Goal: Task Accomplishment & Management: Complete application form

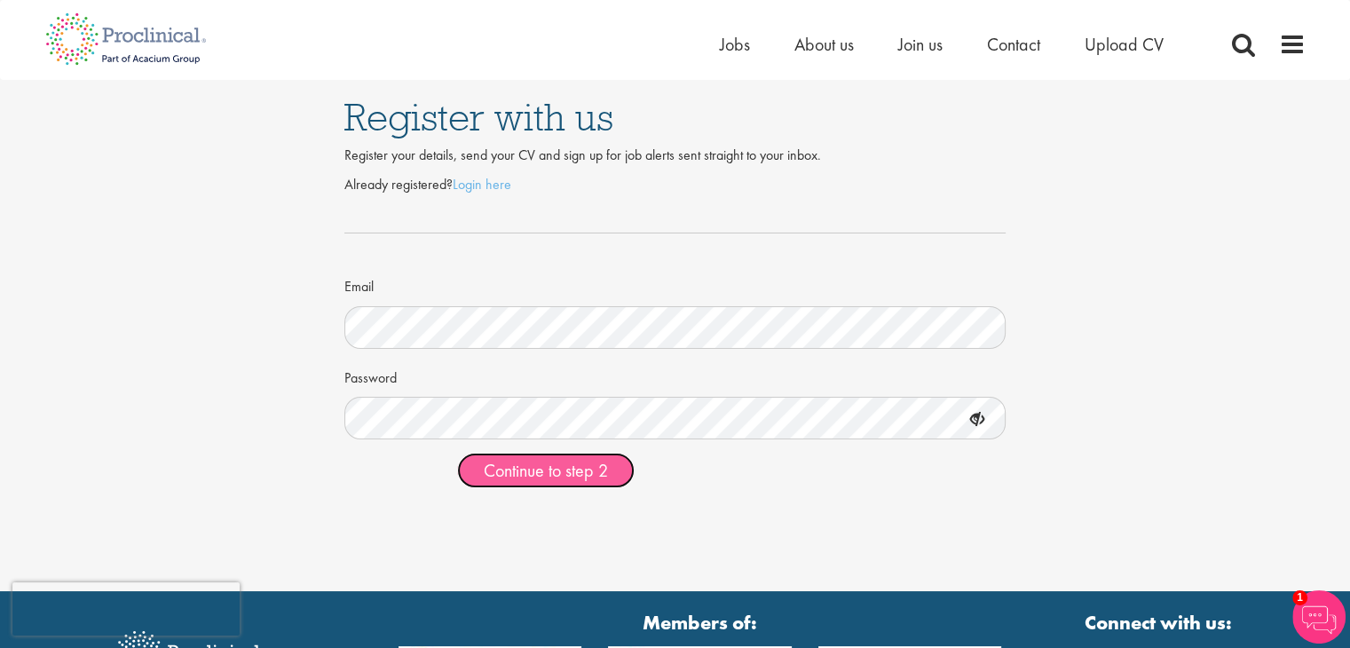
click at [549, 469] on span "Continue to step 2" at bounding box center [546, 470] width 124 height 23
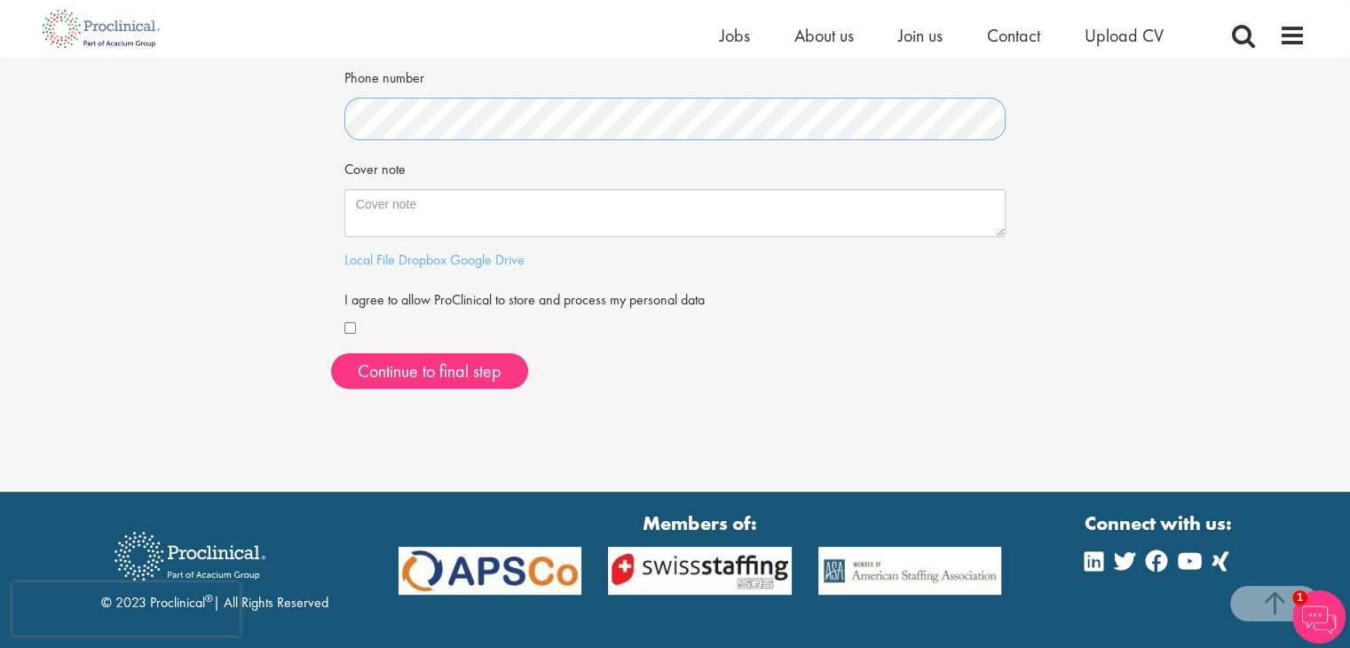
scroll to position [468, 0]
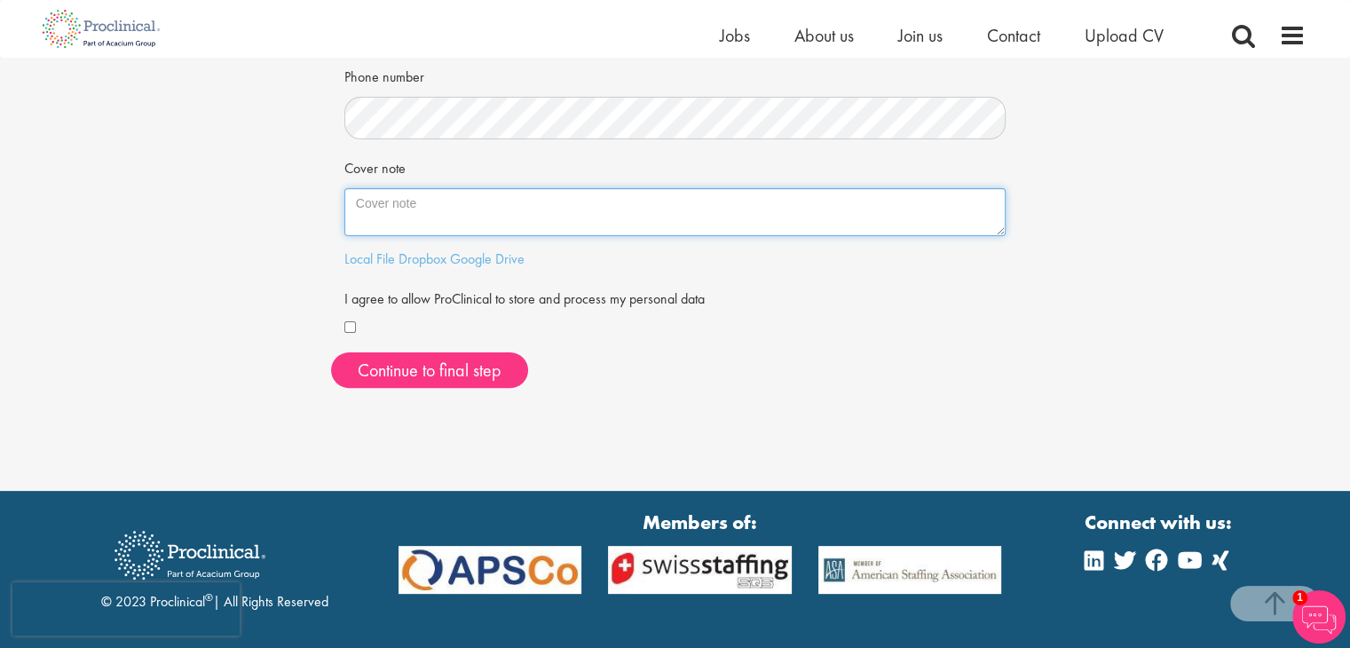
click at [441, 209] on textarea "Cover note" at bounding box center [675, 212] width 662 height 48
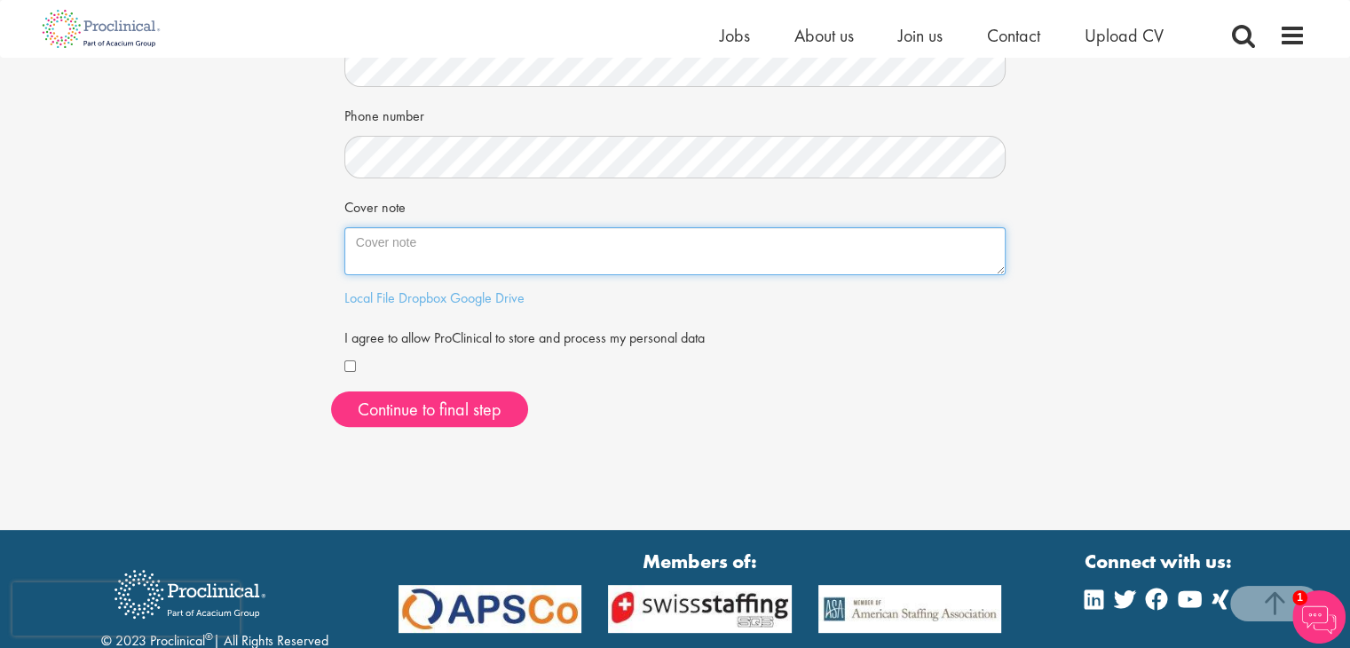
scroll to position [428, 0]
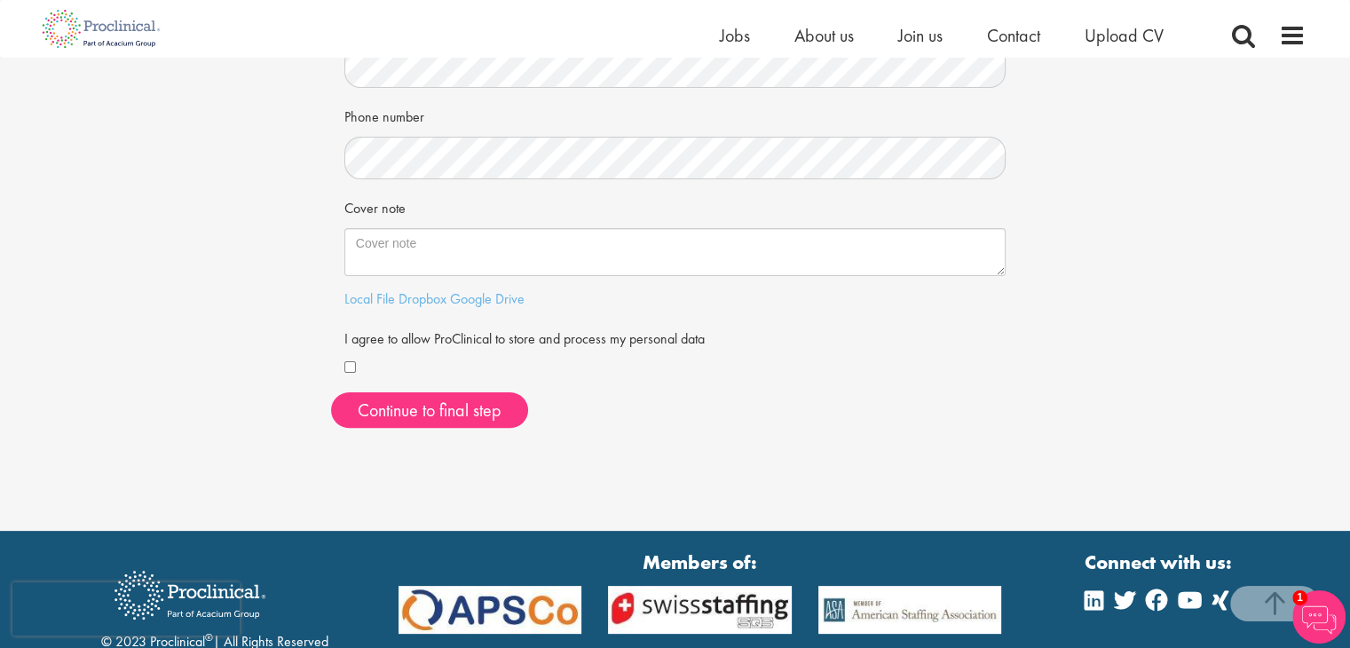
click at [804, 328] on div "I agree to allow ProClinical to store and process my personal data" at bounding box center [675, 351] width 662 height 57
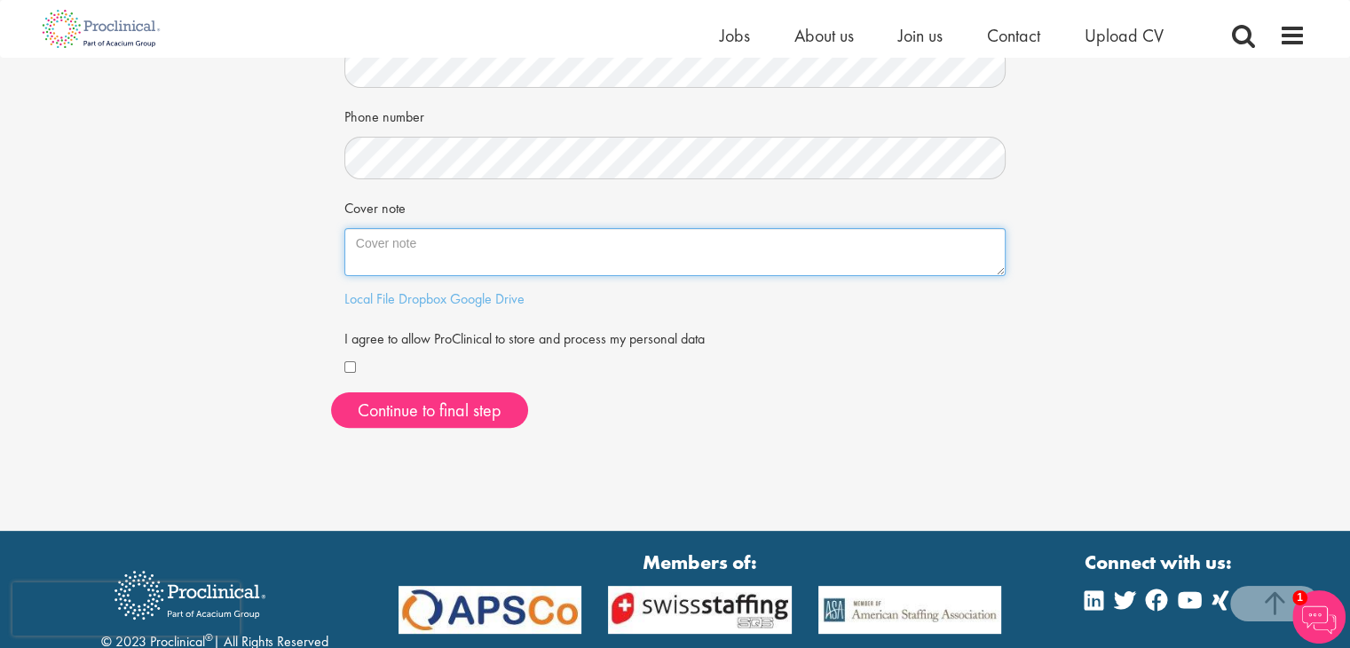
click at [540, 268] on textarea "Cover note" at bounding box center [675, 252] width 662 height 48
paste textarea "Over the past four years, I have built expertise in Regulatory Information Mana…"
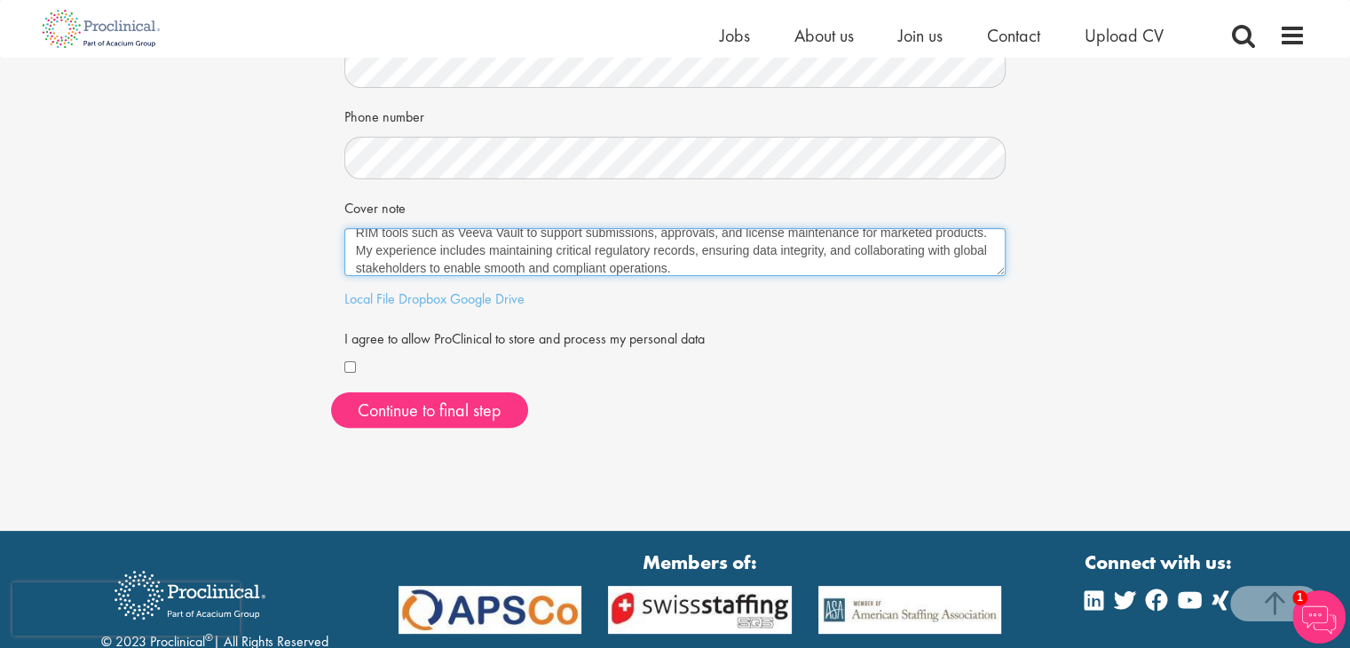
scroll to position [0, 0]
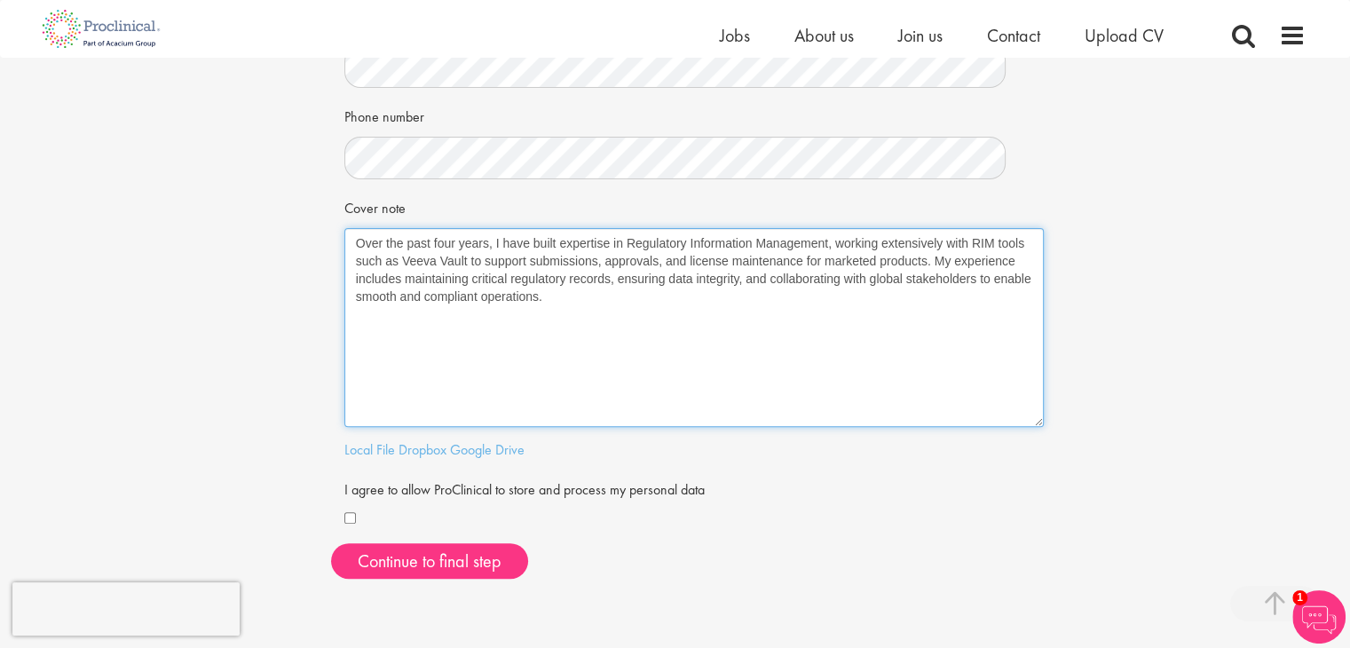
drag, startPoint x: 998, startPoint y: 268, endPoint x: 1036, endPoint y: 420, distance: 156.5
click at [1036, 420] on textarea "Over the past four years, I have built expertise in Regulatory Information Mana…" at bounding box center [694, 327] width 700 height 199
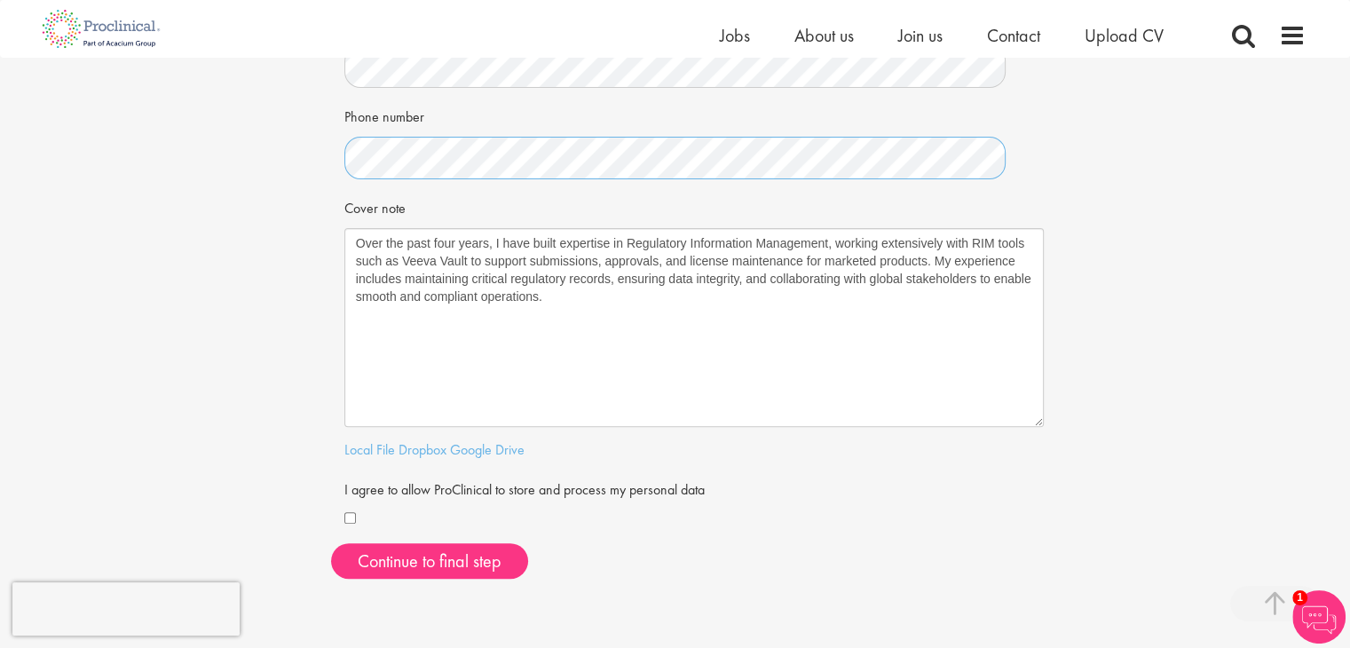
click at [341, 152] on div "First Name Last Name LinkedIn / XING profile link Current job title Phone numbe…" at bounding box center [675, 164] width 689 height 857
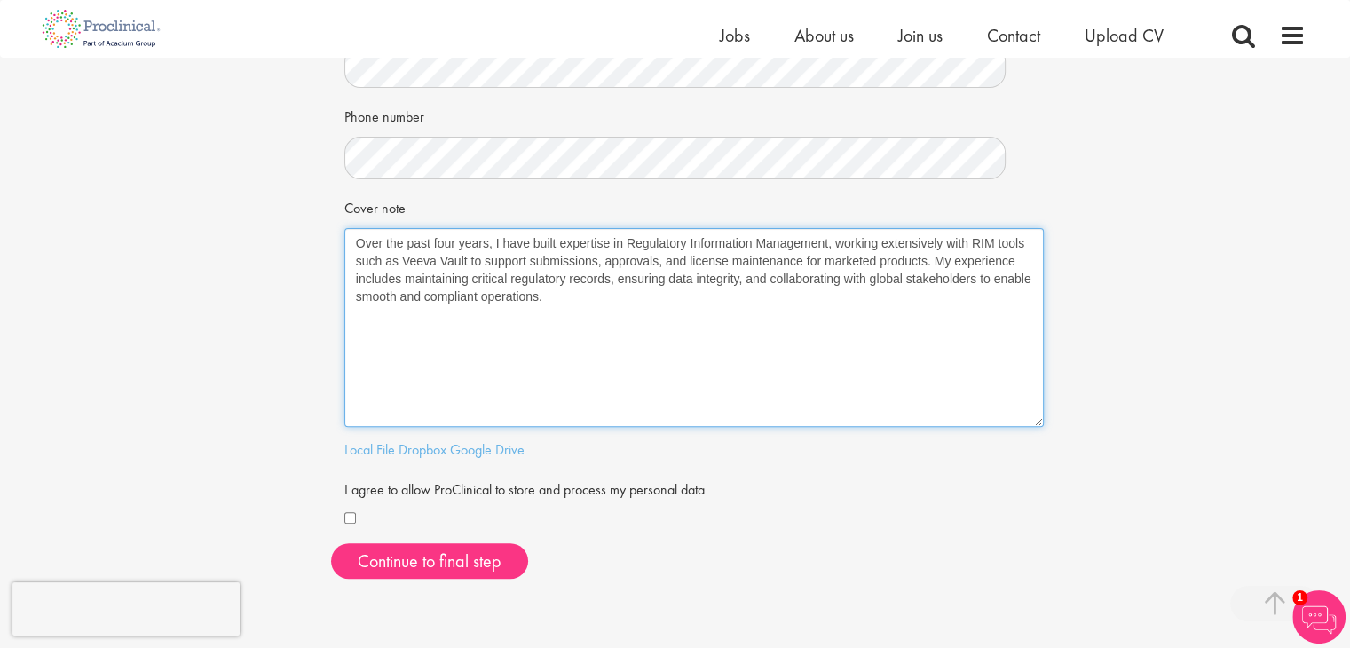
click at [494, 347] on textarea "Over the past four years, I have built expertise in Regulatory Information Mana…" at bounding box center [694, 327] width 700 height 199
click at [566, 334] on textarea "Over the past four years, I have built expertise in Regulatory Information Mana…" at bounding box center [694, 327] width 700 height 199
paste textarea "Although I am currently based in India, I will be relocating to the Netherlands…"
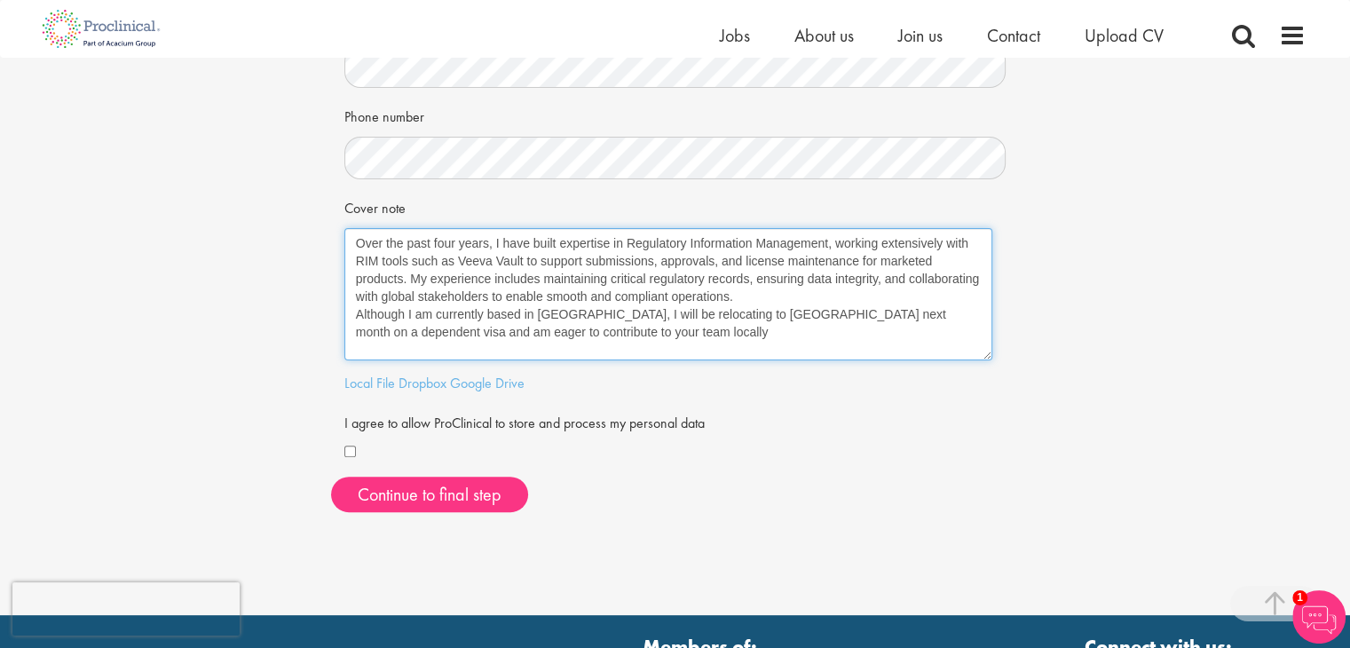
drag, startPoint x: 1041, startPoint y: 424, endPoint x: 989, endPoint y: 359, distance: 83.5
click at [989, 359] on textarea "Over the past four years, I have built expertise in Regulatory Information Mana…" at bounding box center [668, 294] width 648 height 132
drag, startPoint x: 607, startPoint y: 338, endPoint x: 323, endPoint y: 238, distance: 301.3
click at [323, 238] on div "Your personal details Please give us a few more details, which will help us fin…" at bounding box center [675, 78] width 1377 height 897
click at [556, 299] on textarea "Over the past four years, I have built expertise in Regulatory Information Mana…" at bounding box center [668, 294] width 648 height 132
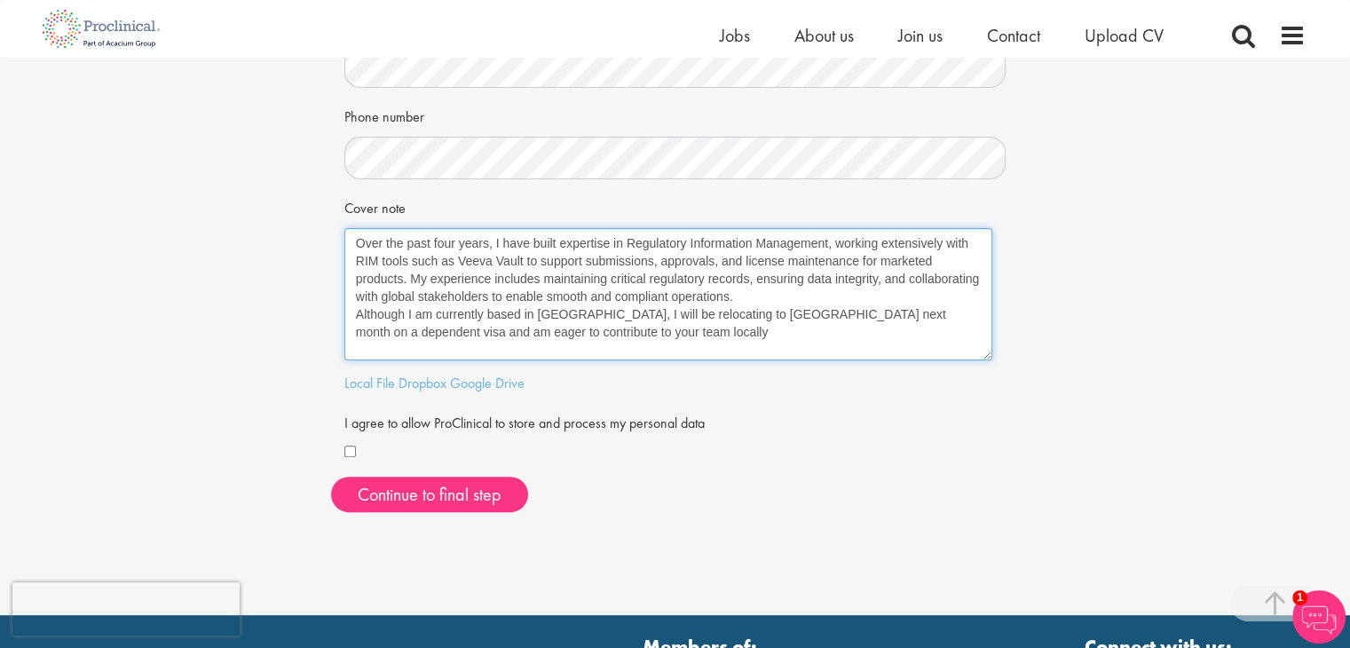
click at [767, 297] on textarea "Over the past four years, I have built expertise in Regulatory Information Mana…" at bounding box center [668, 294] width 648 height 132
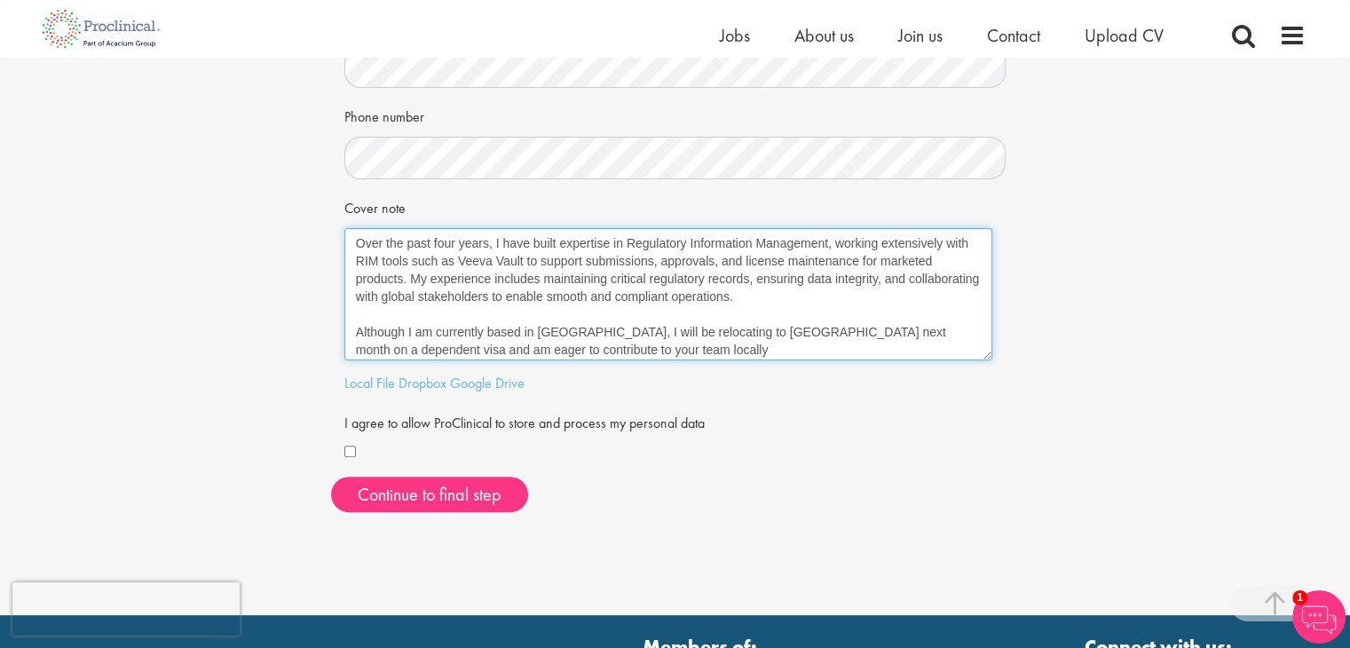
drag, startPoint x: 776, startPoint y: 332, endPoint x: 837, endPoint y: 335, distance: 61.3
click at [837, 335] on textarea "Over the past four years, I have built expertise in Regulatory Information Mana…" at bounding box center [668, 294] width 648 height 132
click at [772, 347] on textarea "Over the past four years, I have built expertise in Regulatory Information Mana…" at bounding box center [668, 294] width 648 height 132
type textarea "Over the past four years, I have built expertise in Regulatory Information Mana…"
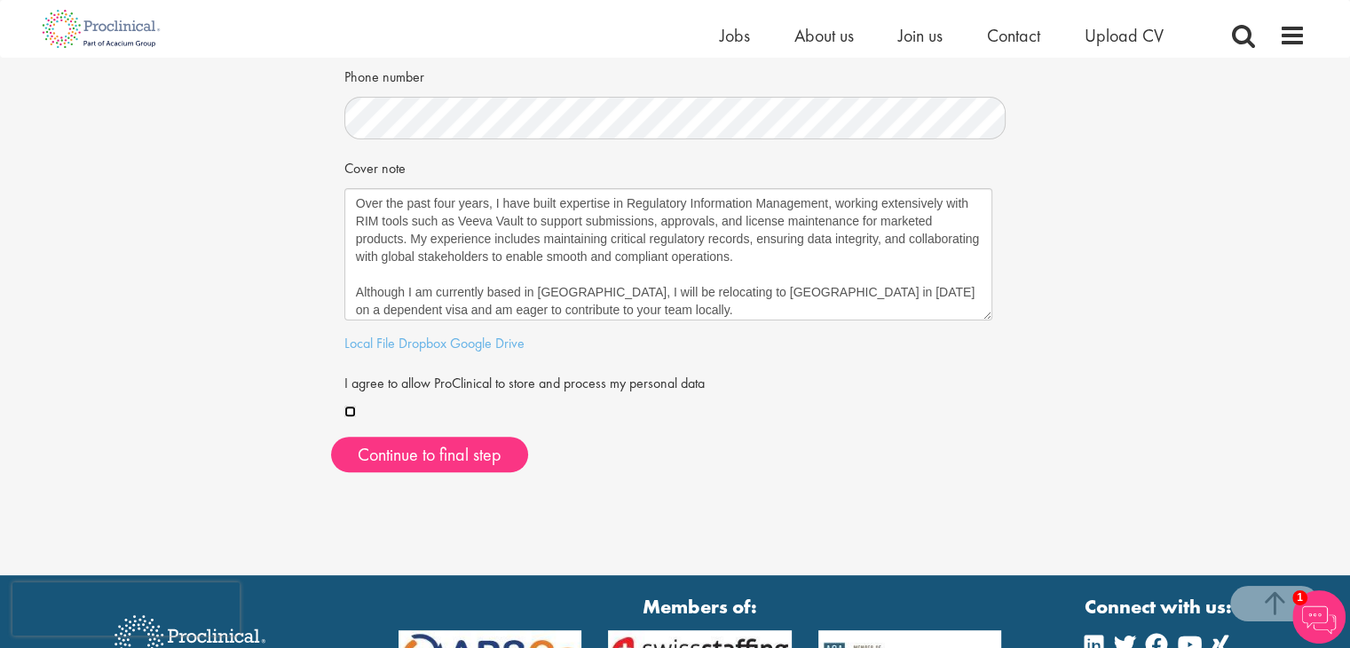
scroll to position [554, 0]
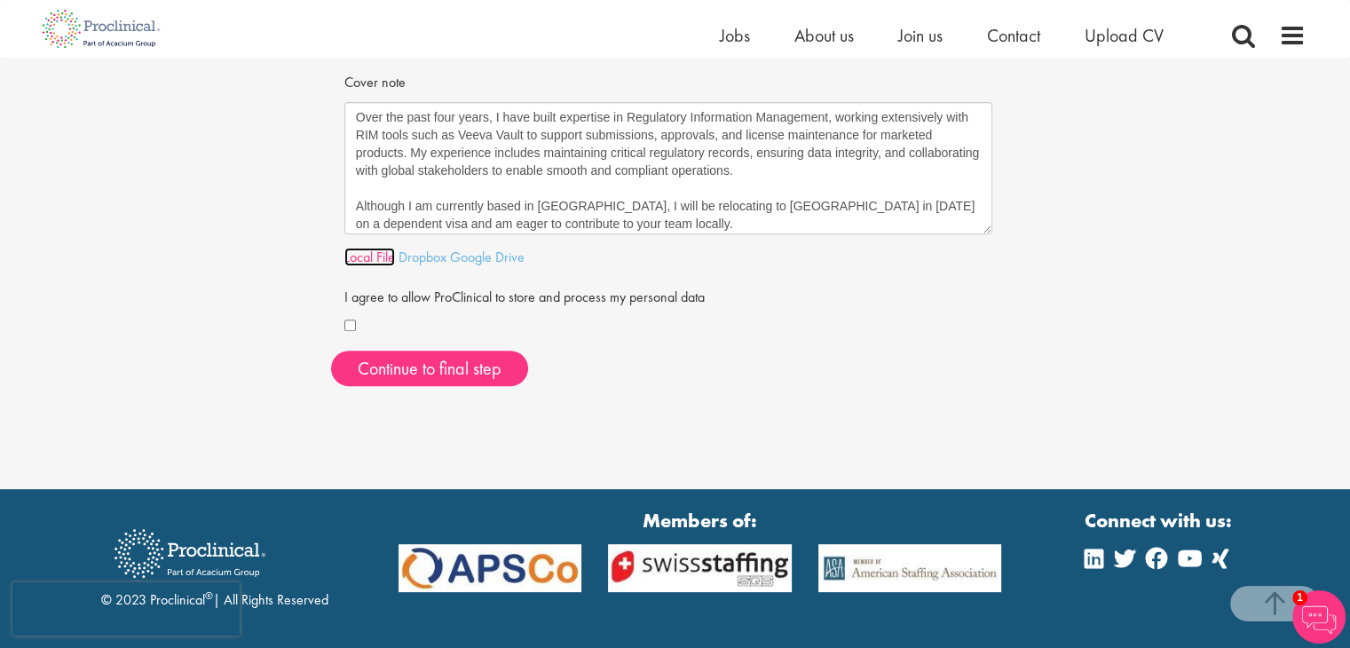
click at [368, 265] on link "Local File" at bounding box center [369, 257] width 51 height 19
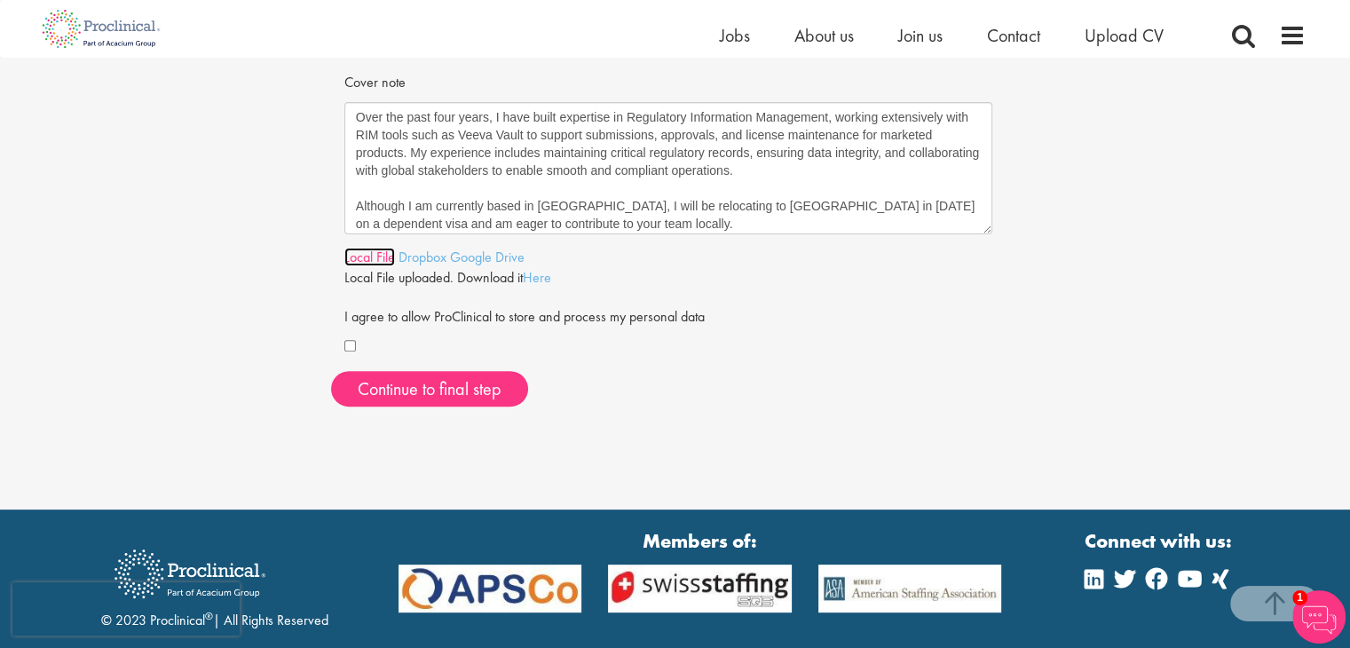
click at [372, 257] on link "Local File" at bounding box center [369, 257] width 51 height 19
click at [376, 259] on link "Local File" at bounding box center [369, 257] width 51 height 19
click at [361, 263] on link "Local File" at bounding box center [369, 257] width 51 height 19
click at [547, 283] on link "Here" at bounding box center [537, 277] width 28 height 19
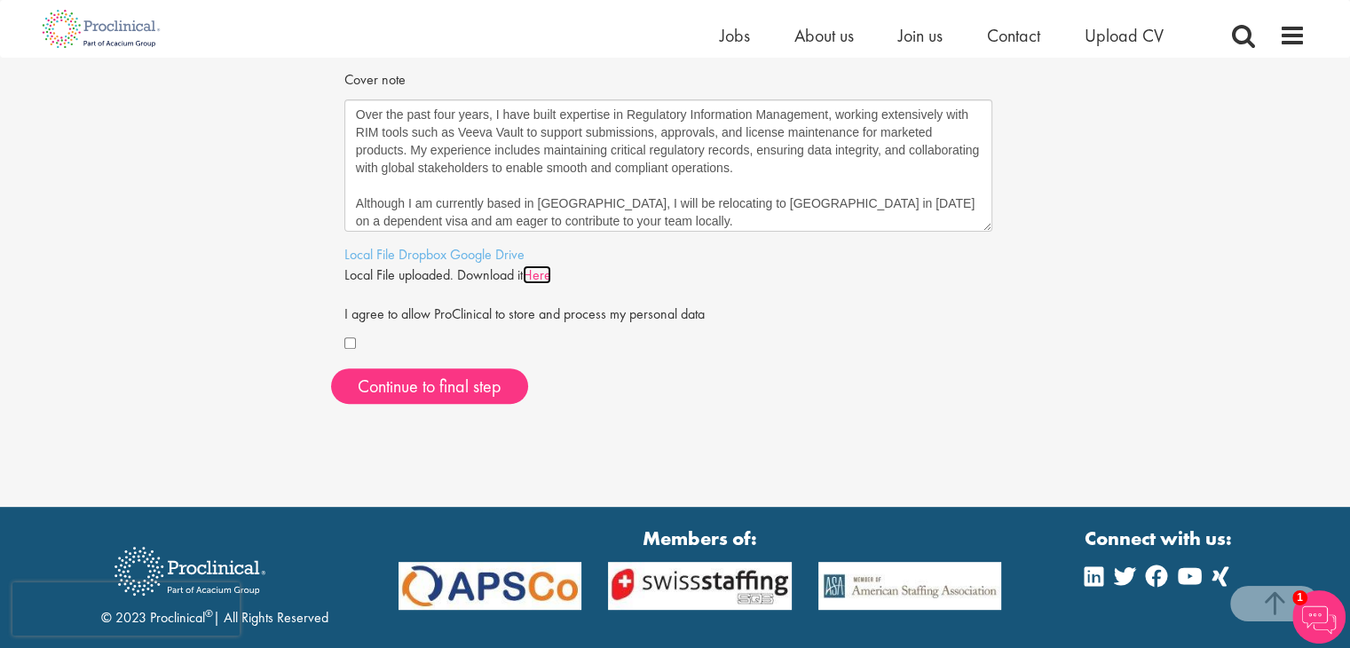
scroll to position [675, 0]
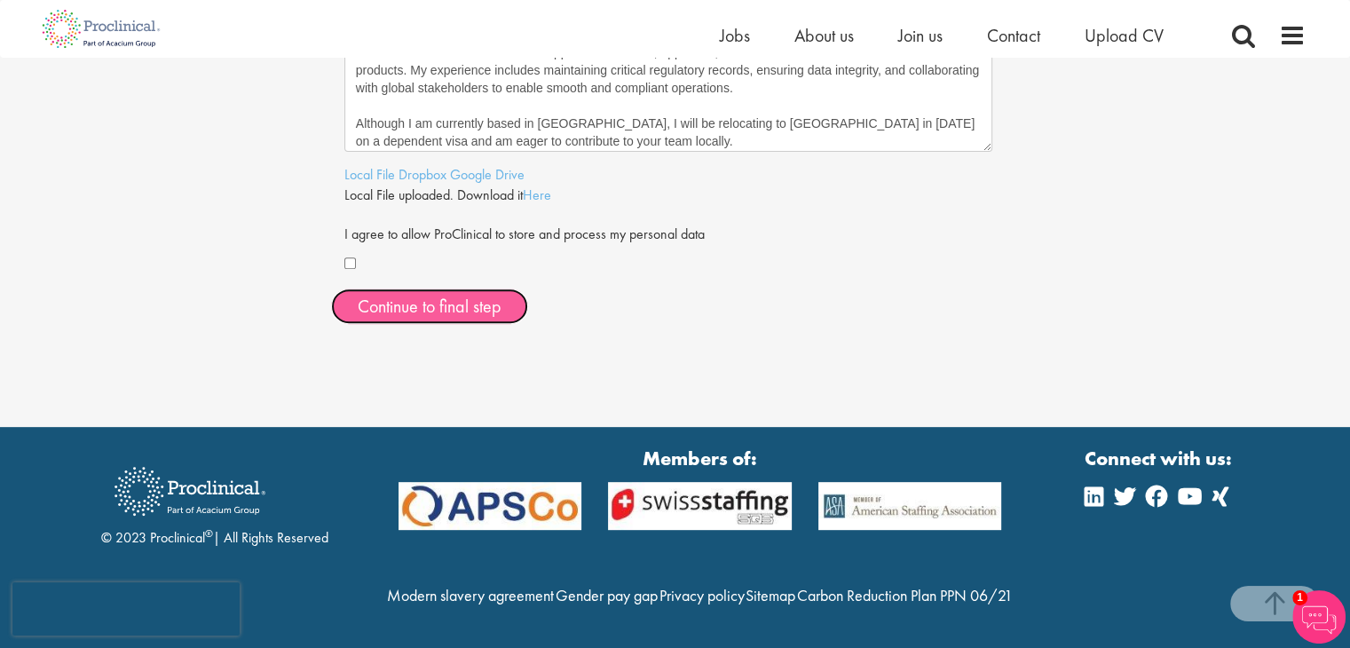
click at [518, 289] on button "Continue to final step" at bounding box center [429, 307] width 197 height 36
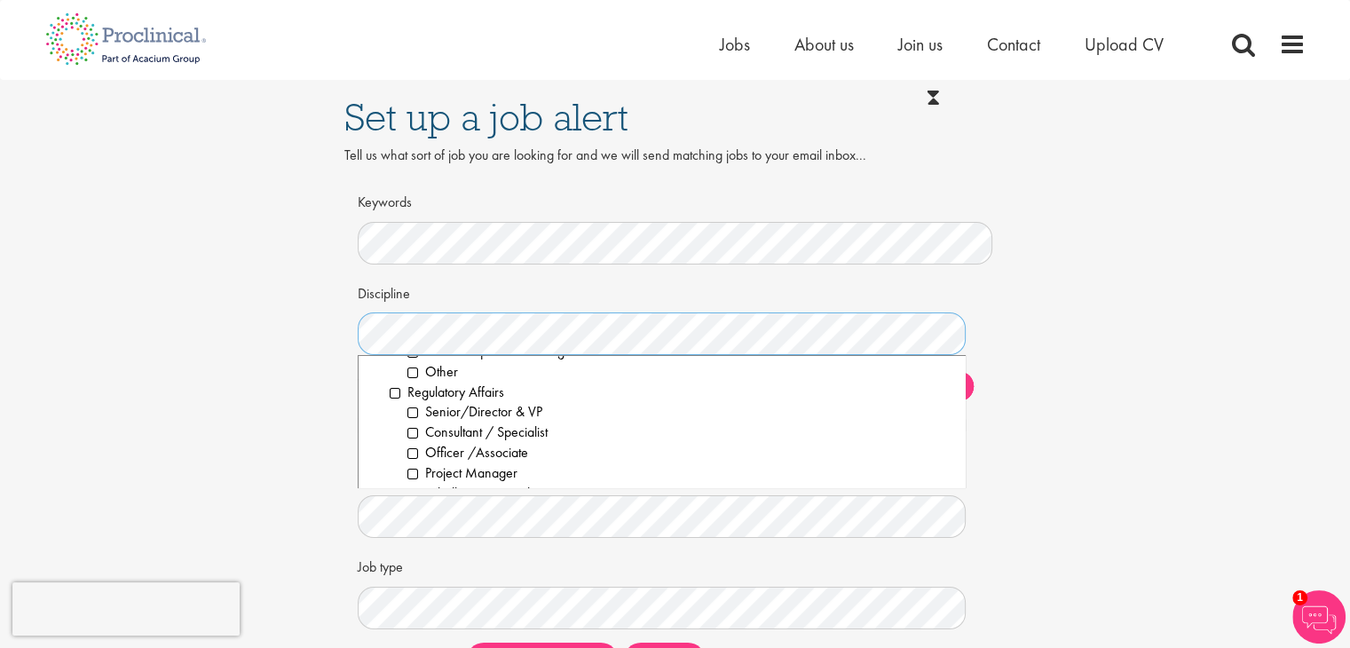
scroll to position [2040, 0]
click at [411, 420] on li "Consultant / Specialist" at bounding box center [680, 424] width 545 height 20
click at [412, 445] on li "Officer /Associate" at bounding box center [680, 444] width 545 height 20
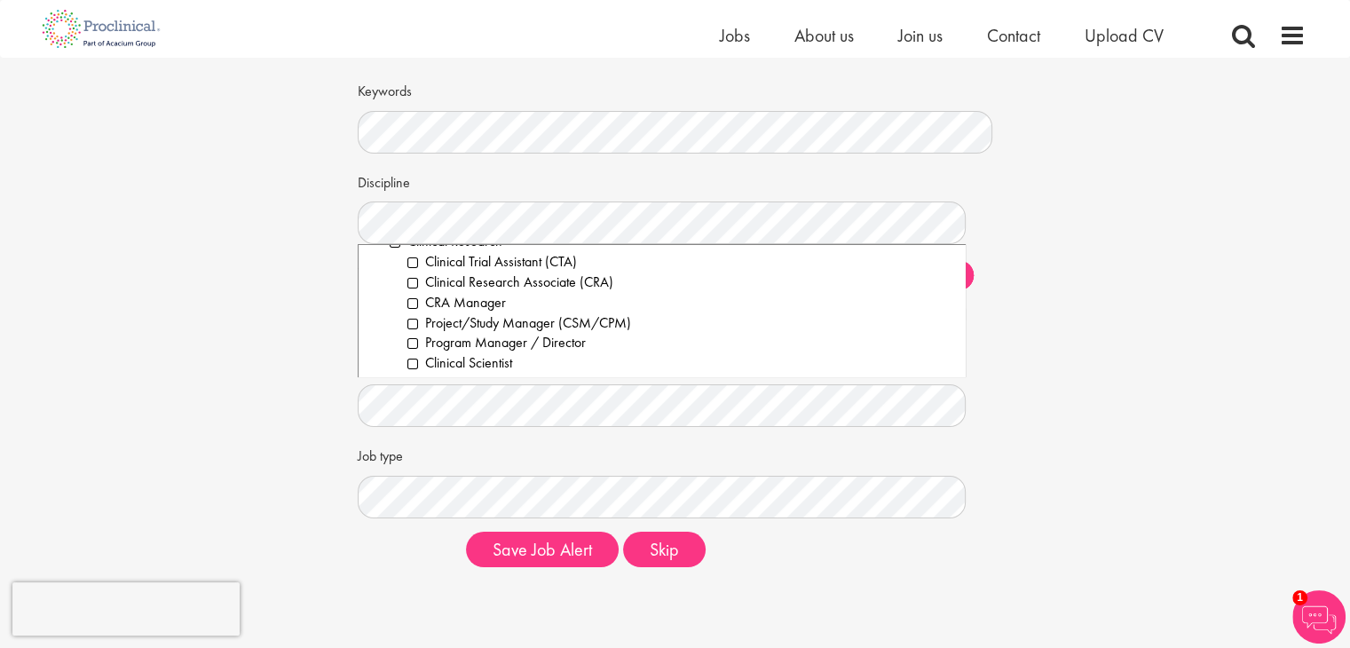
scroll to position [424, 0]
click at [412, 288] on li "Clinical Research Associate (CRA)" at bounding box center [680, 286] width 545 height 20
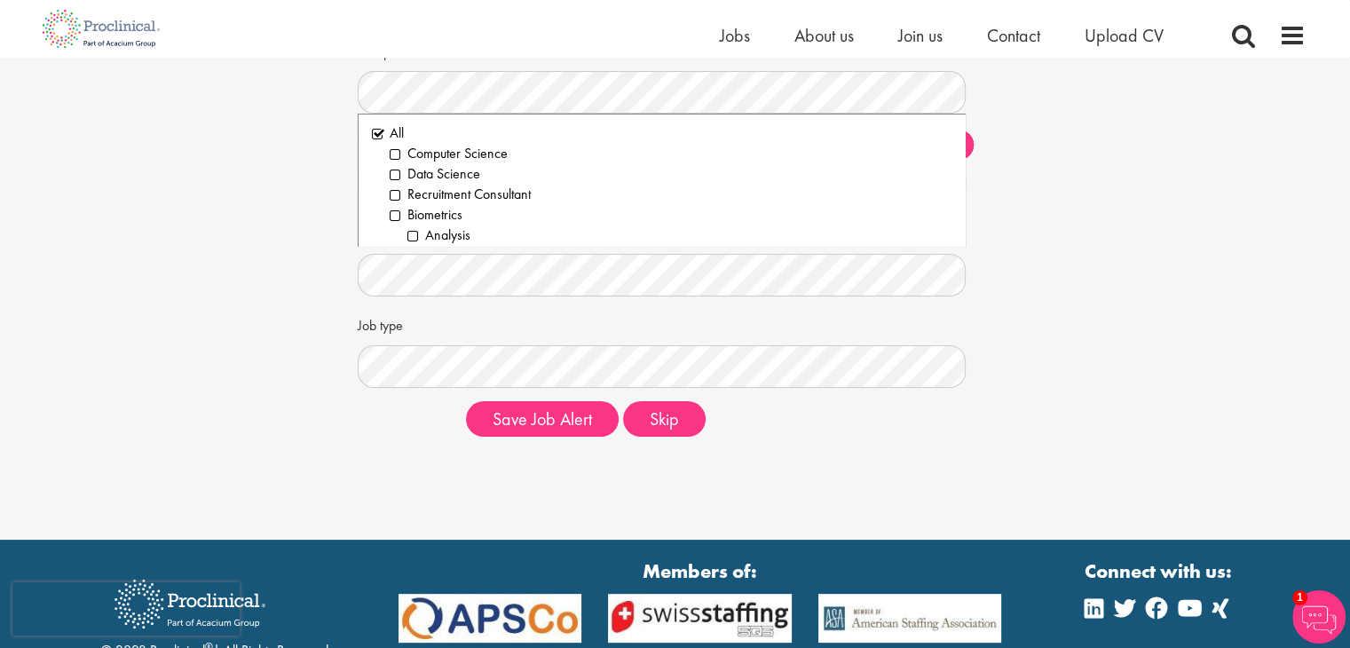
scroll to position [220, 0]
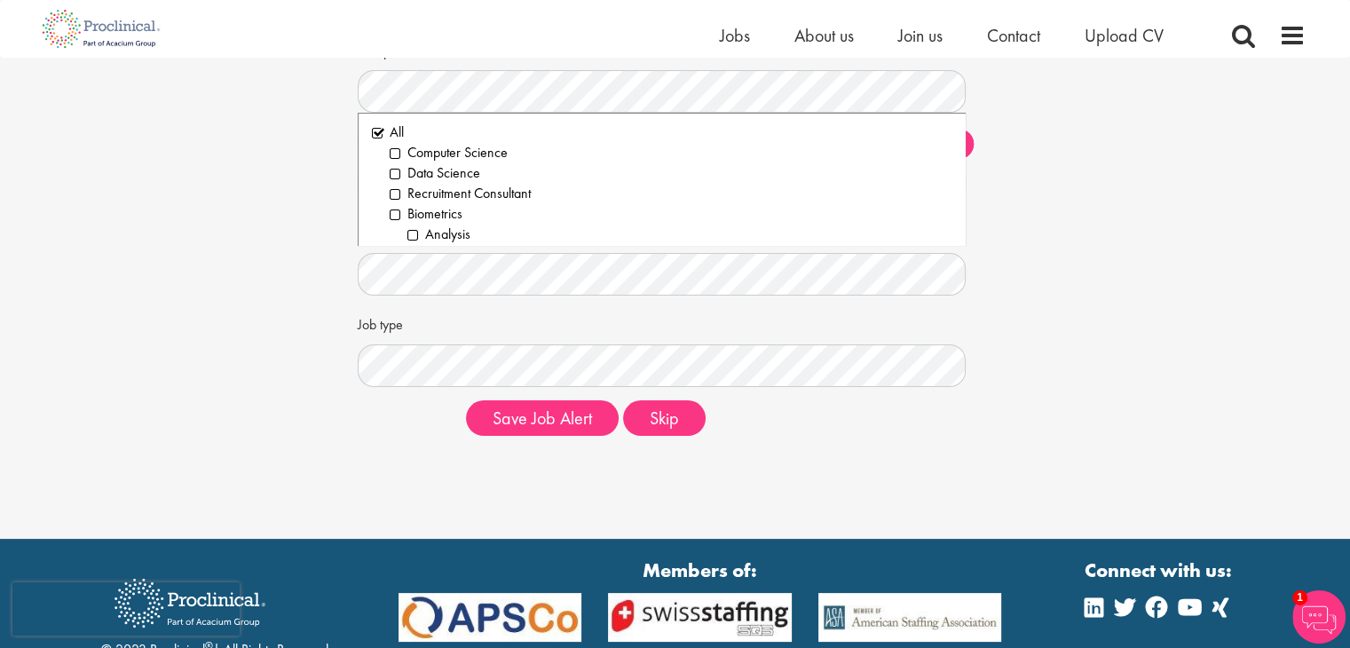
click at [320, 356] on div "Set up a job alert Tell us what sort of job you are looking for and we will sen…" at bounding box center [675, 144] width 1377 height 613
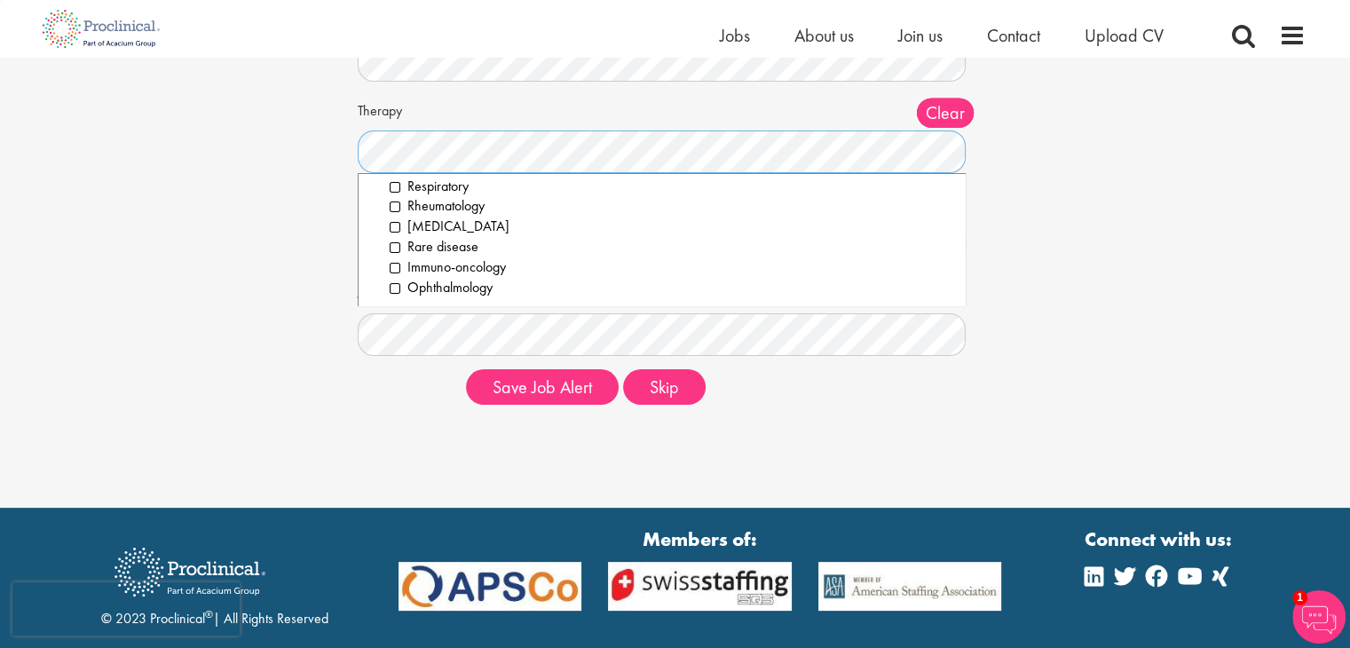
scroll to position [0, 0]
click at [376, 194] on li "All" at bounding box center [662, 193] width 581 height 20
click at [316, 228] on div "Set up a job alert Tell us what sort of job you are looking for and we will sen…" at bounding box center [675, 112] width 1377 height 613
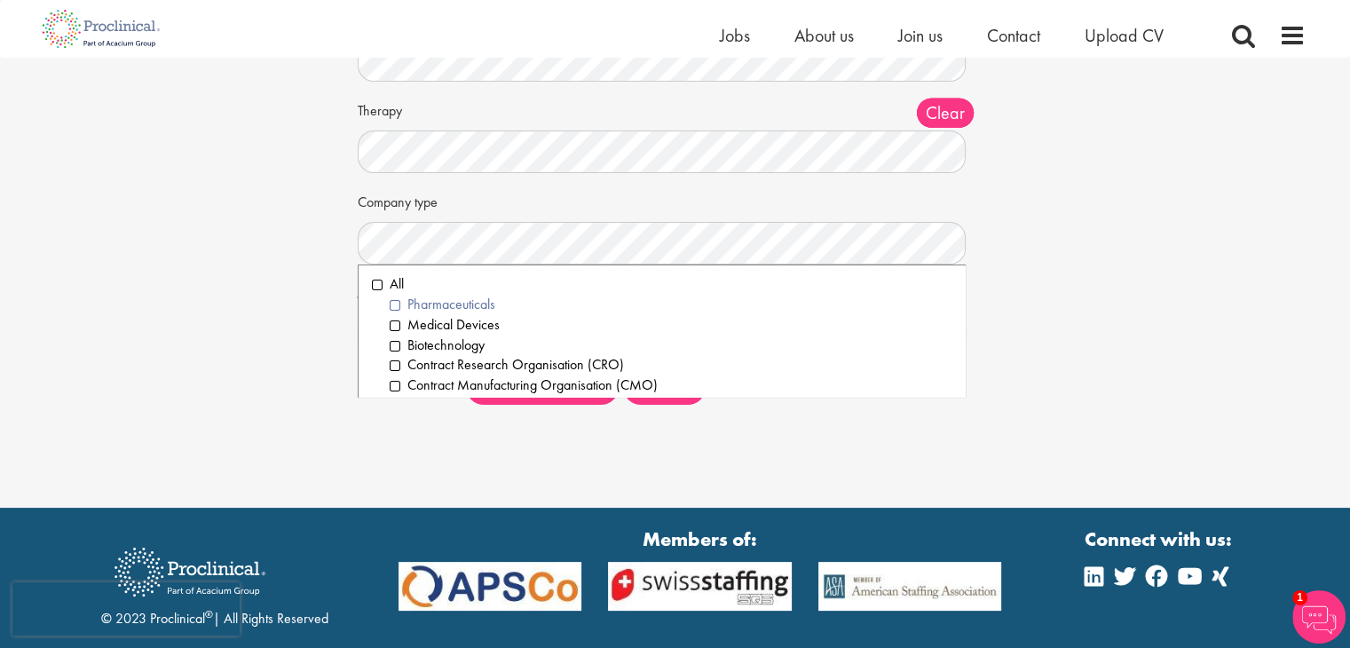
click at [398, 306] on li "Pharmaceuticals" at bounding box center [671, 305] width 563 height 20
click at [394, 337] on li "Biotechnology" at bounding box center [671, 346] width 563 height 20
click at [394, 362] on li "Contract Research Organisation (CRO)" at bounding box center [671, 365] width 563 height 20
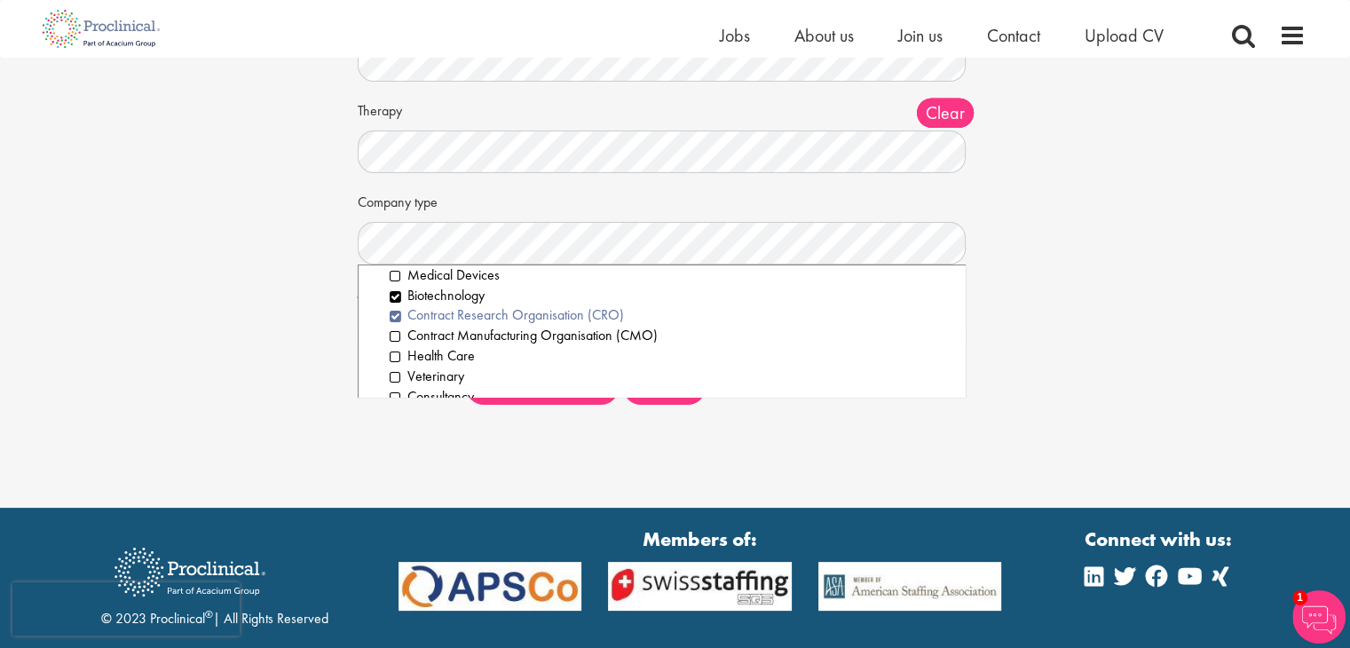
scroll to position [55, 0]
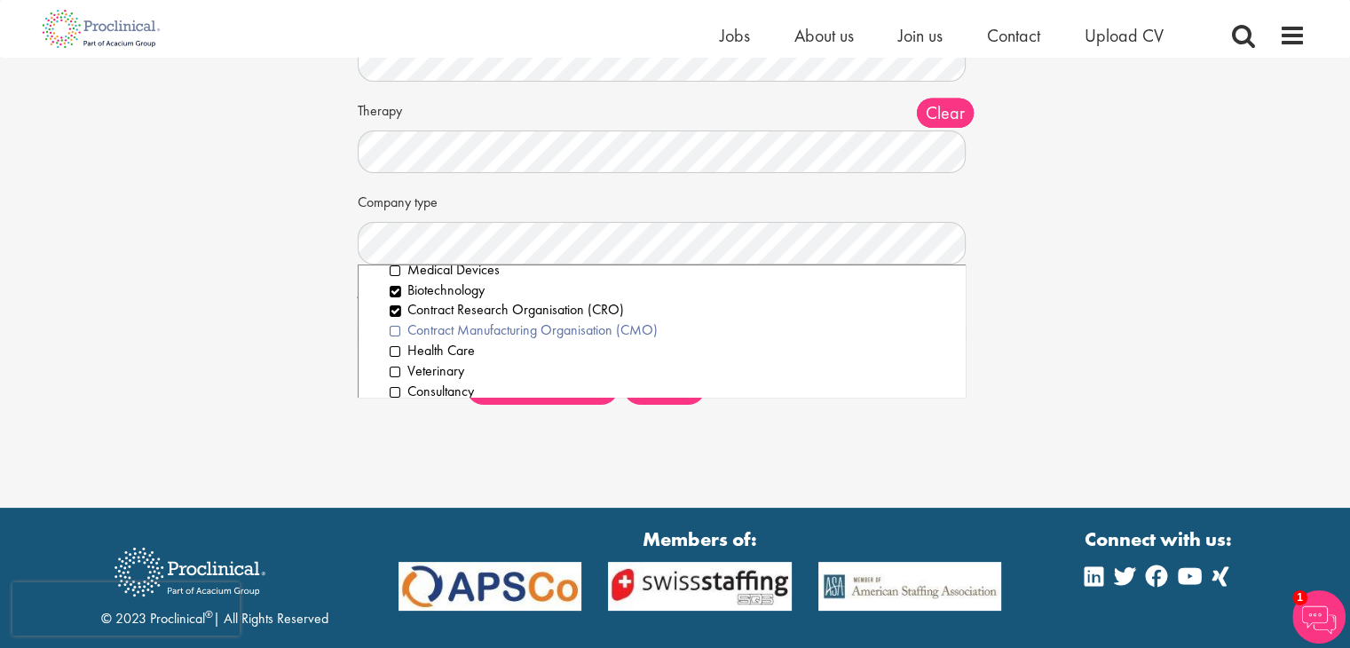
click at [398, 327] on li "Contract Manufacturing Organisation (CMO)" at bounding box center [671, 331] width 563 height 20
click at [398, 371] on li "Veterinary" at bounding box center [671, 371] width 563 height 20
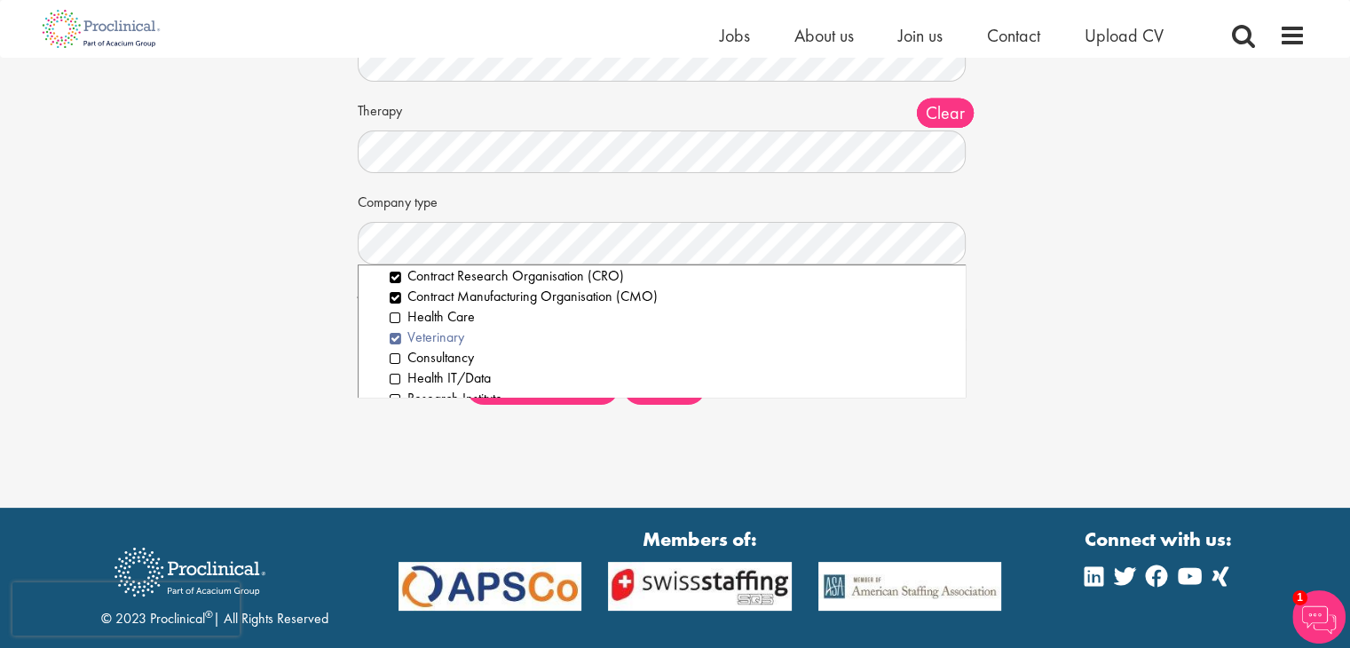
scroll to position [91, 0]
click at [397, 353] on li "Consultancy" at bounding box center [671, 356] width 563 height 20
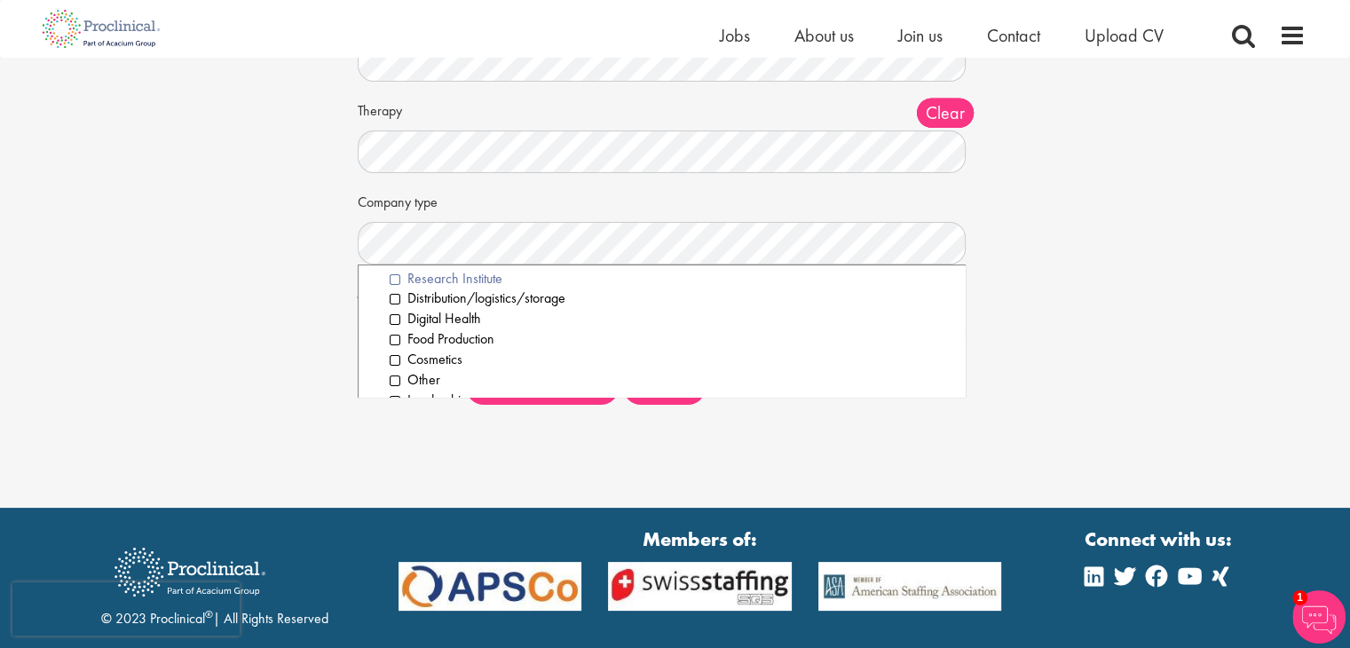
scroll to position [231, 0]
click at [296, 288] on div "Set up a job alert Tell us what sort of job you are looking for and we will sen…" at bounding box center [675, 112] width 1377 height 613
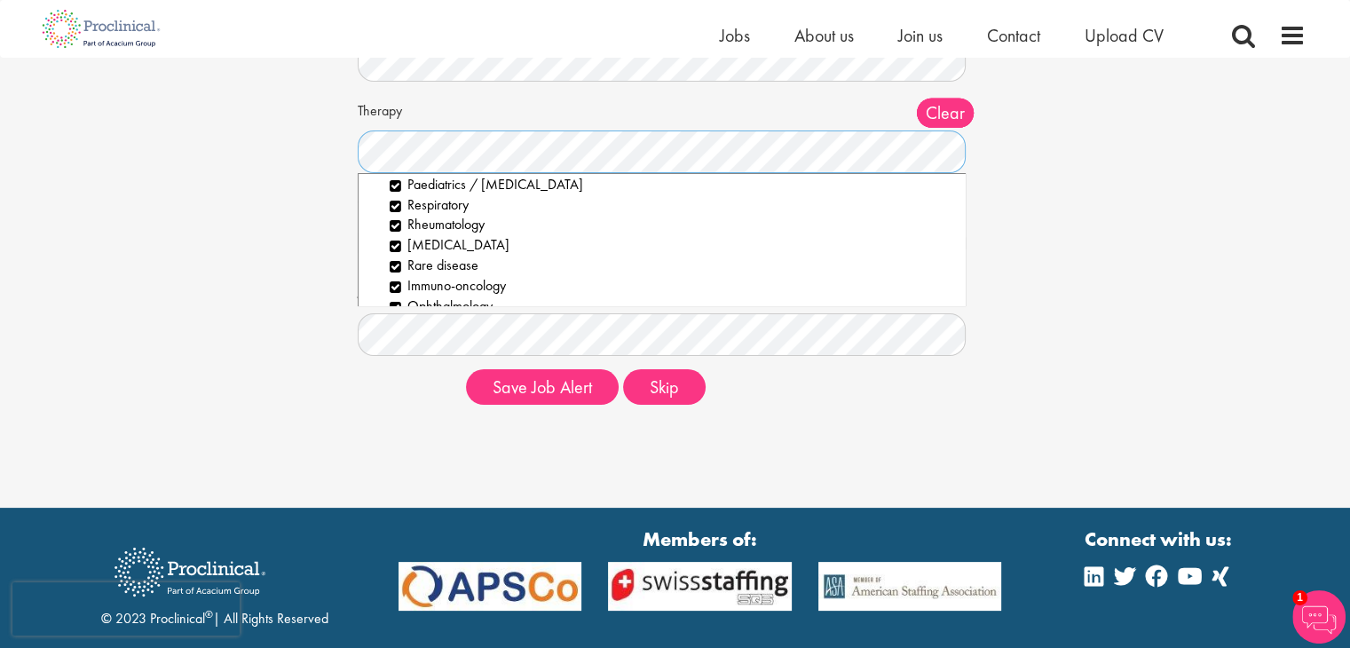
scroll to position [352, 0]
click at [287, 308] on div "Set up a job alert Tell us what sort of job you are looking for and we will sen…" at bounding box center [675, 112] width 1377 height 613
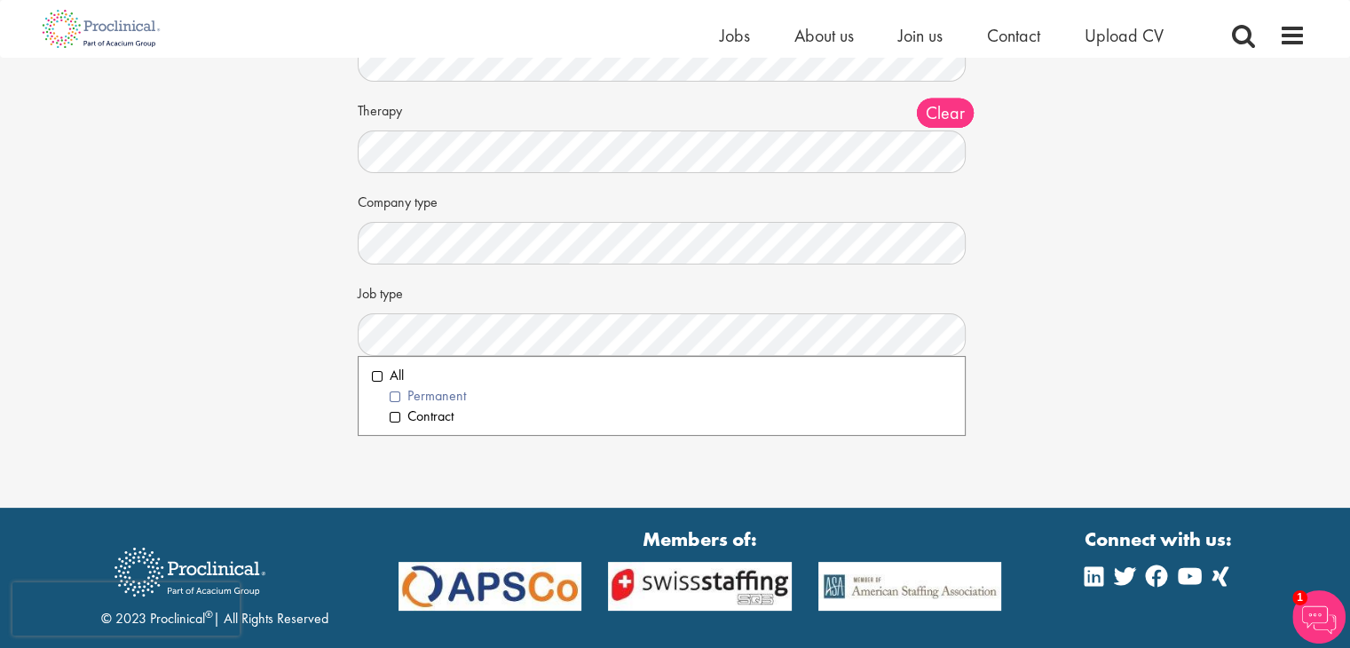
click at [396, 402] on li "Permanent" at bounding box center [671, 396] width 563 height 20
click at [395, 419] on li "Contract" at bounding box center [671, 417] width 563 height 20
click at [326, 397] on div "Set up a job alert Tell us what sort of job you are looking for and we will sen…" at bounding box center [675, 112] width 1377 height 613
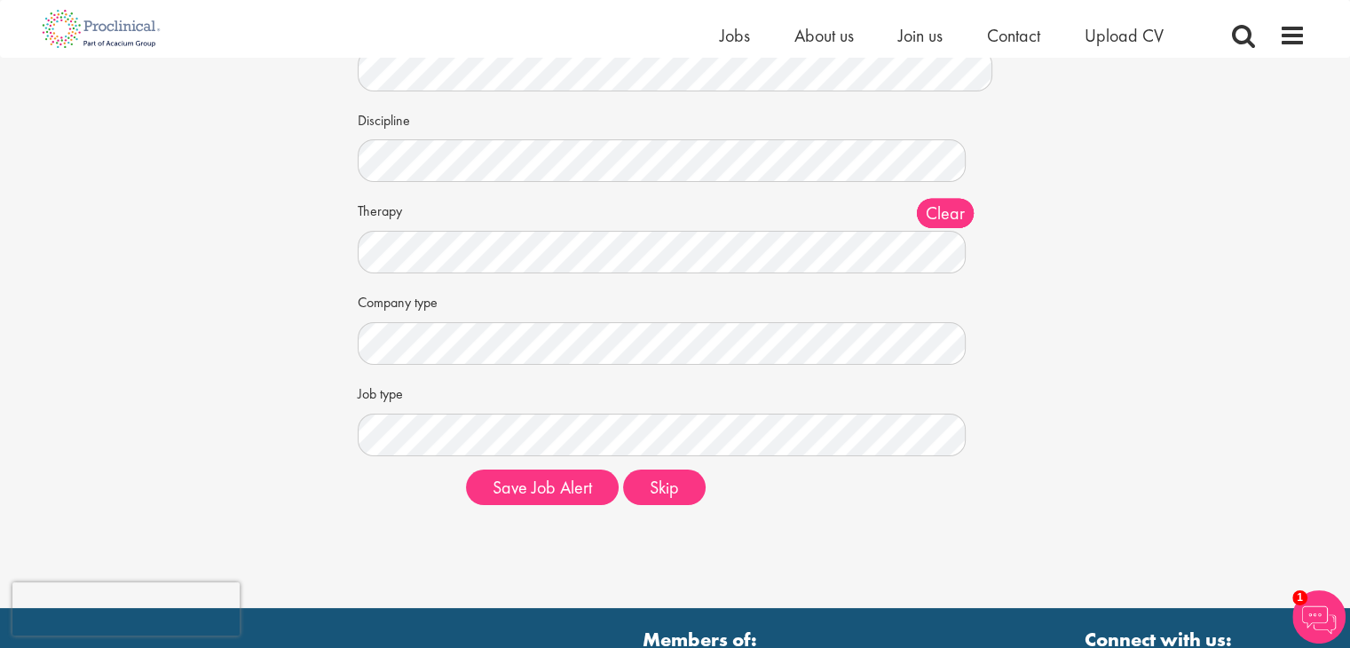
scroll to position [159, 0]
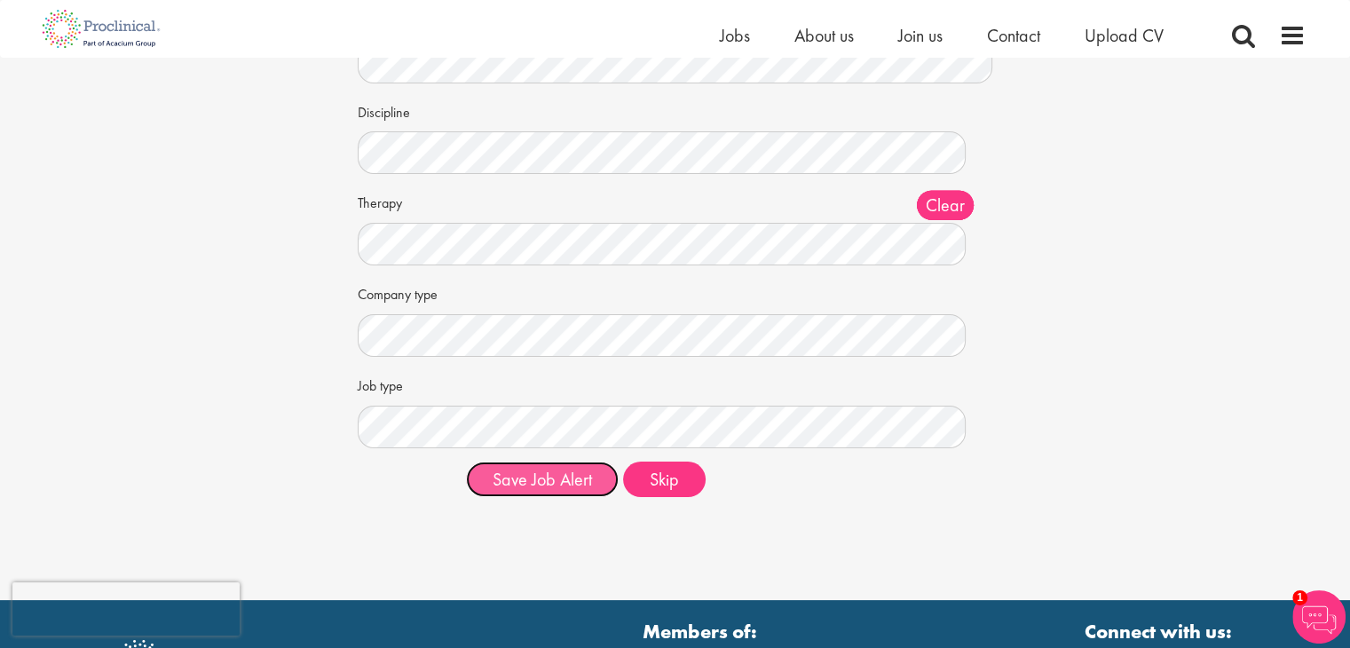
click at [565, 484] on button "Save Job Alert" at bounding box center [542, 480] width 153 height 36
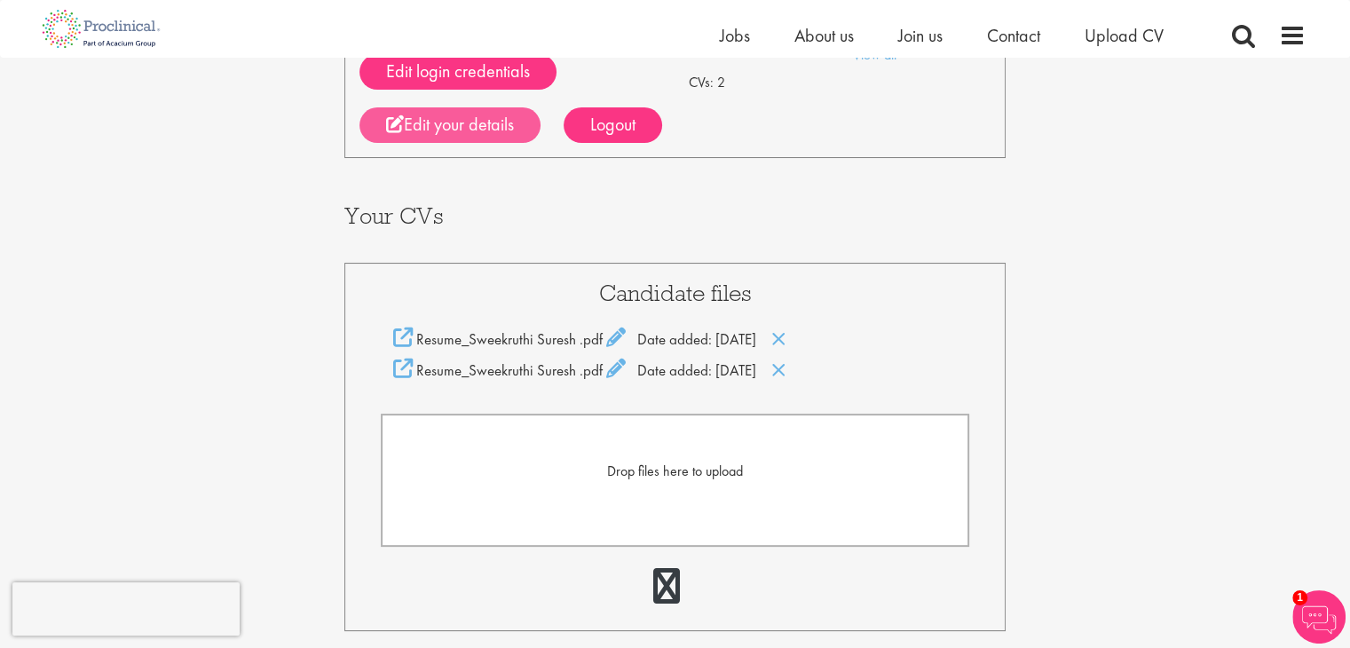
scroll to position [224, 0]
click at [787, 334] on icon at bounding box center [779, 339] width 15 height 20
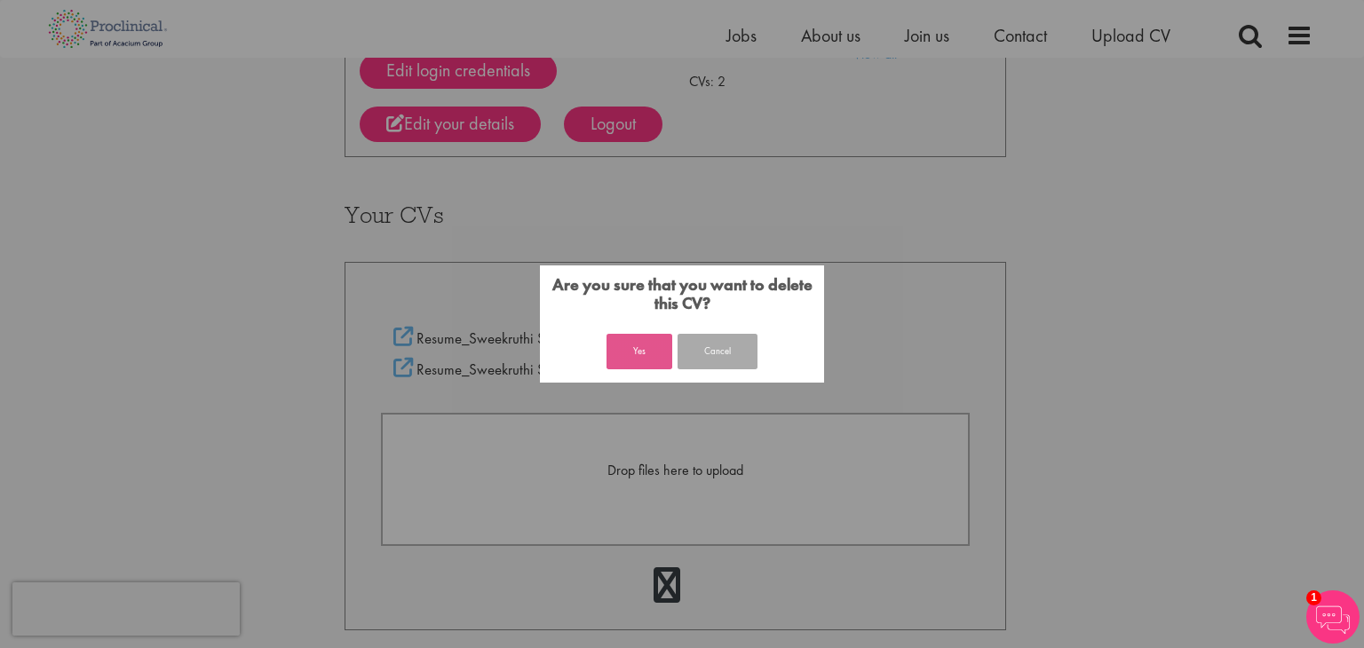
click at [655, 350] on button "Yes" at bounding box center [639, 352] width 66 height 36
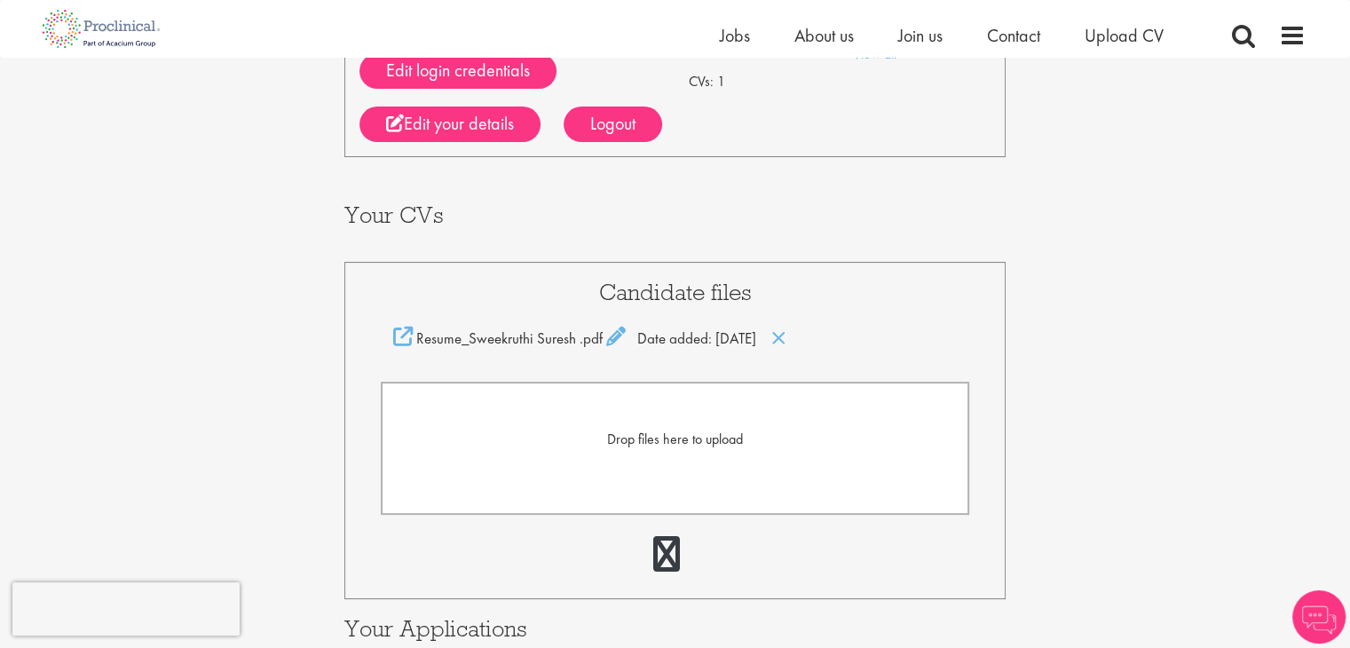
click at [677, 448] on div "Drop files here to upload" at bounding box center [675, 440] width 550 height 20
